Goal: Go to known website: Access a specific website the user already knows

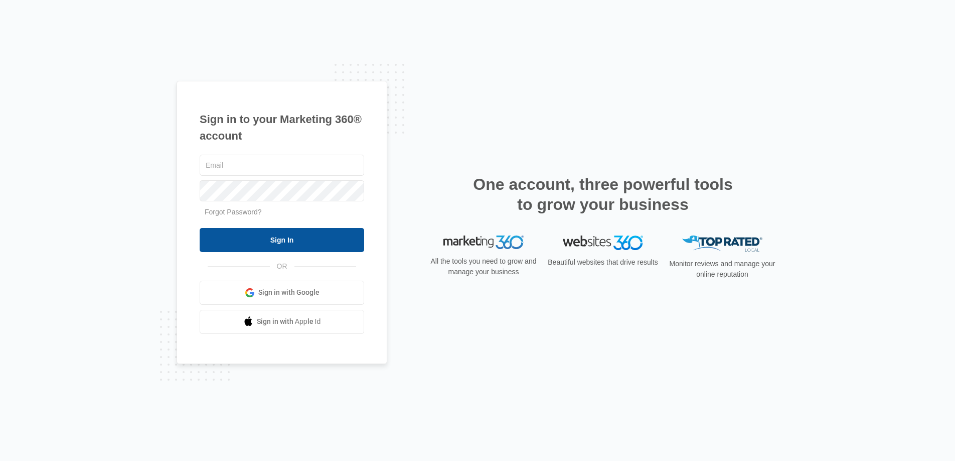
type input "[PERSON_NAME][EMAIL_ADDRESS][PERSON_NAME][DOMAIN_NAME]"
click at [282, 243] on input "Sign In" at bounding box center [282, 240] width 165 height 24
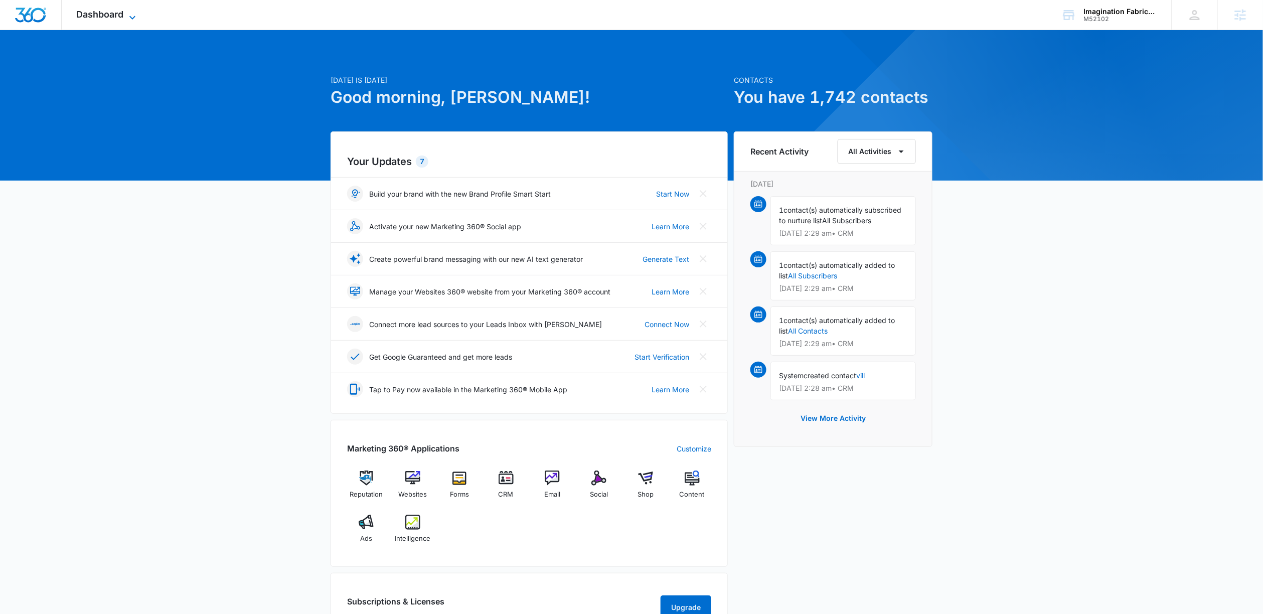
click at [119, 11] on span "Dashboard" at bounding box center [100, 14] width 47 height 11
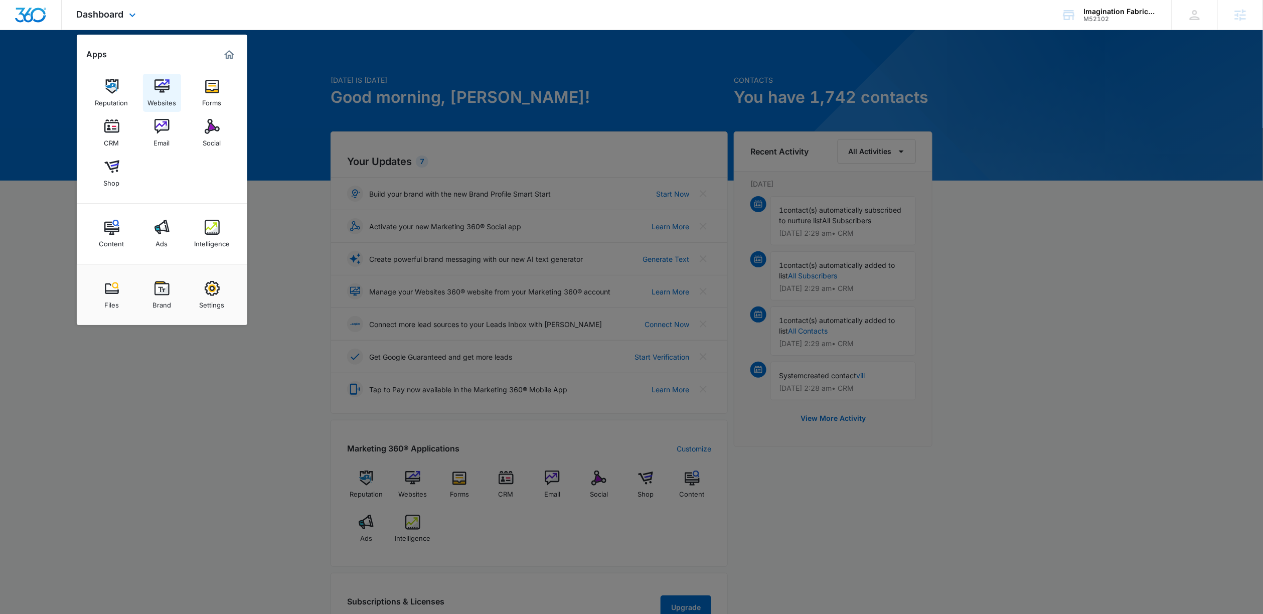
click at [168, 103] on div "Websites" at bounding box center [162, 100] width 29 height 13
